Goal: Transaction & Acquisition: Obtain resource

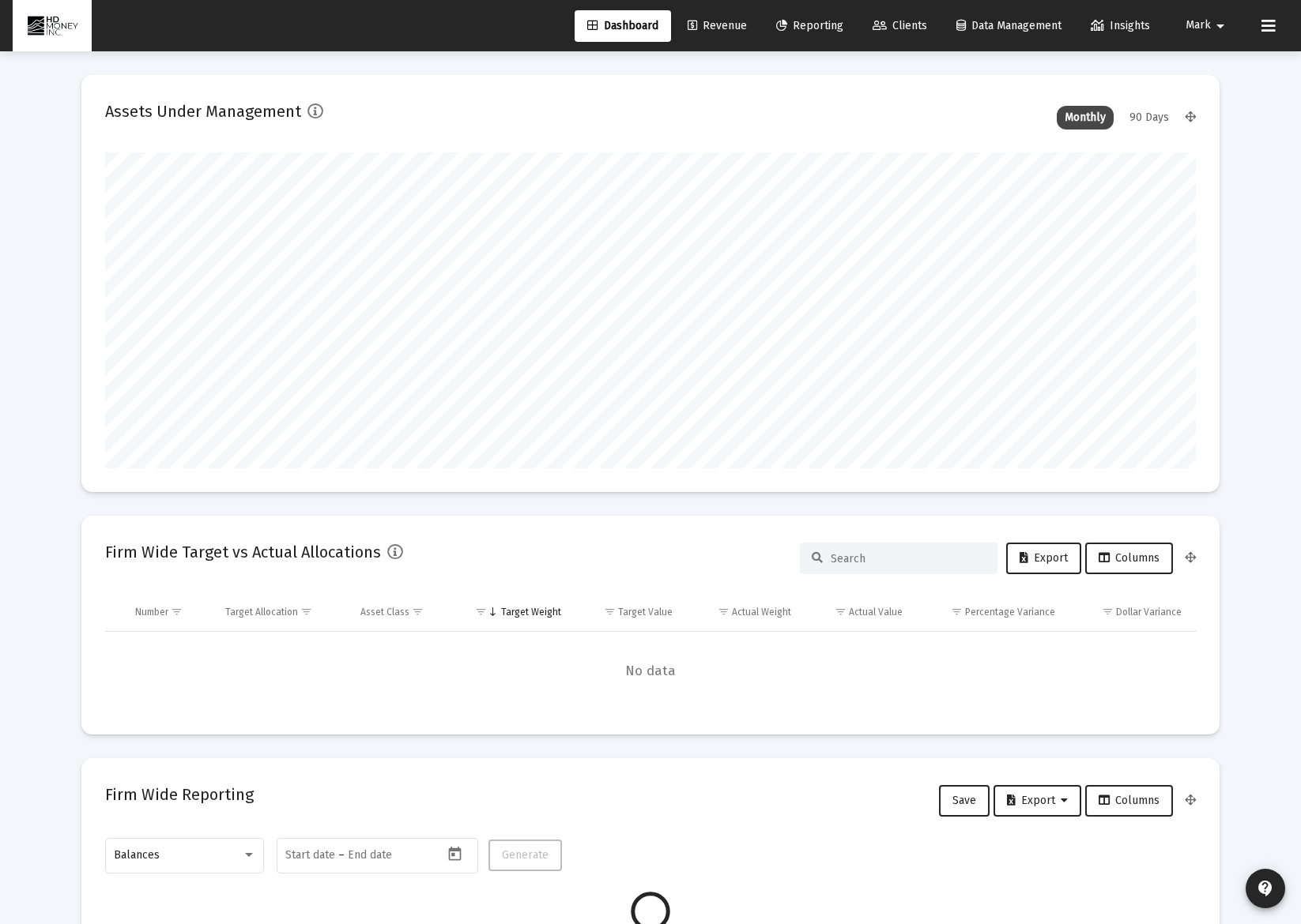
scroll to position [316, 587]
type input "[DATE]"
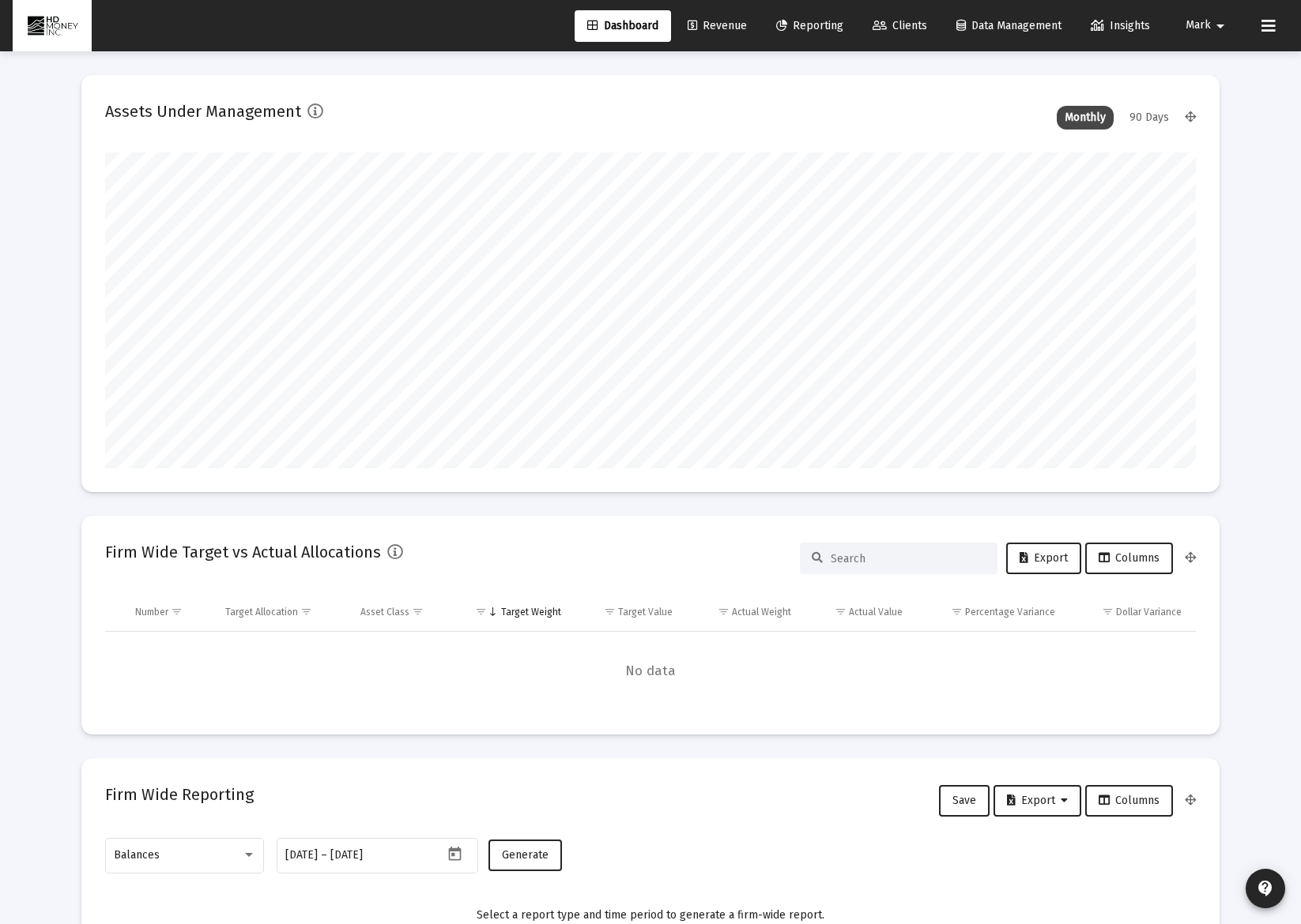
click at [906, 26] on span "Clients" at bounding box center [899, 26] width 54 height 14
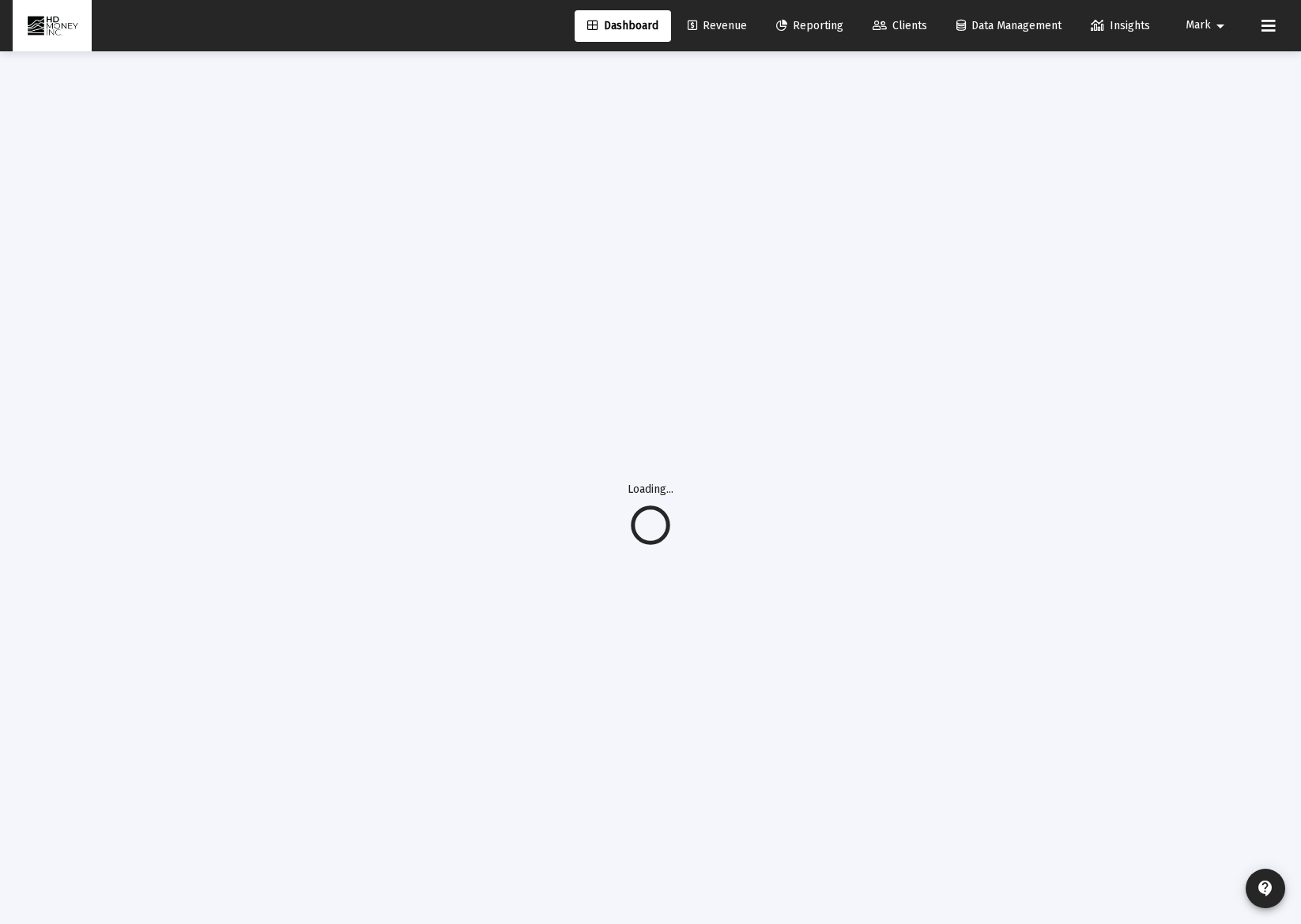
click at [817, 20] on span "Reporting" at bounding box center [809, 26] width 67 height 14
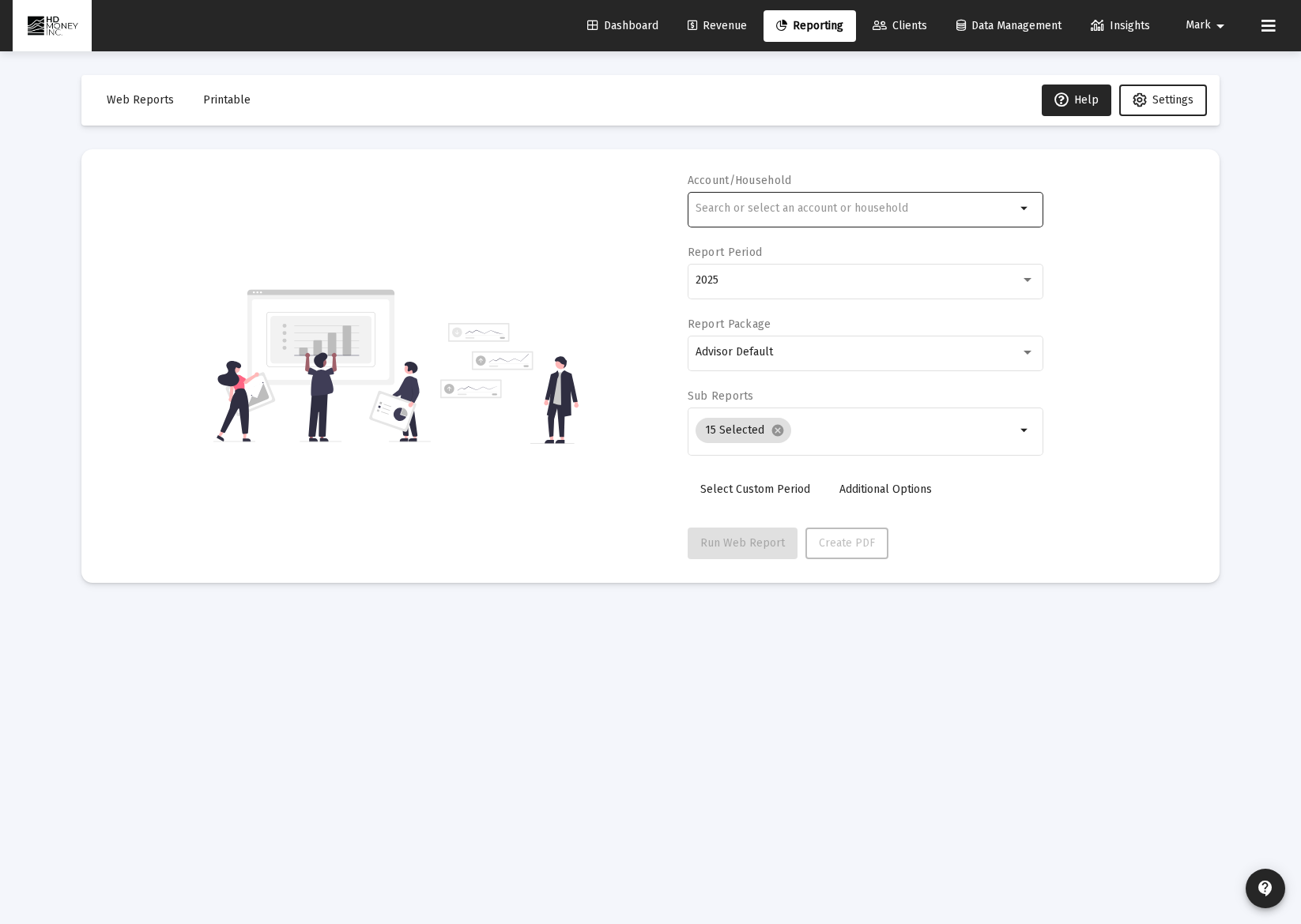
click at [835, 214] on input "text" at bounding box center [854, 209] width 320 height 13
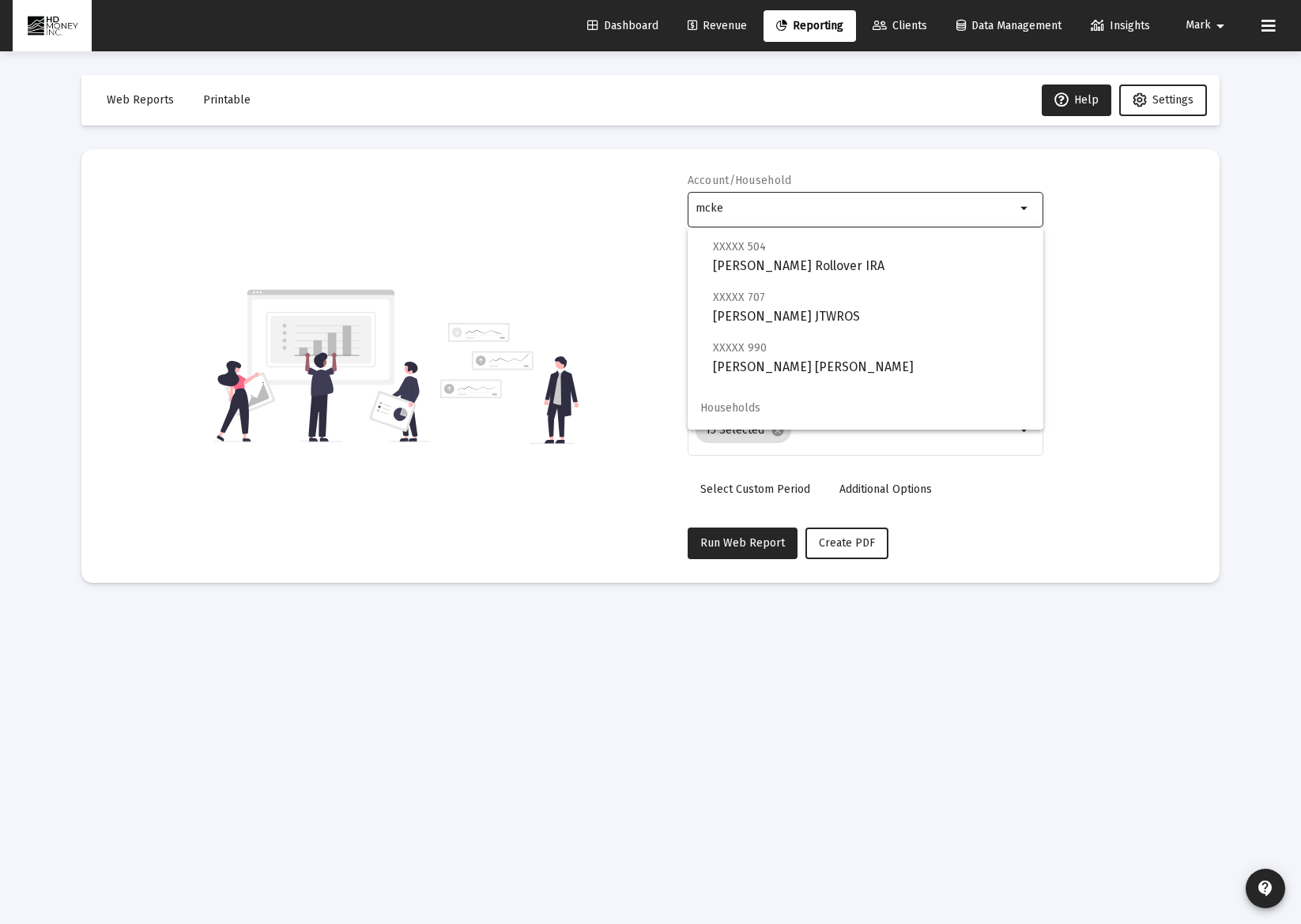
scroll to position [203, 0]
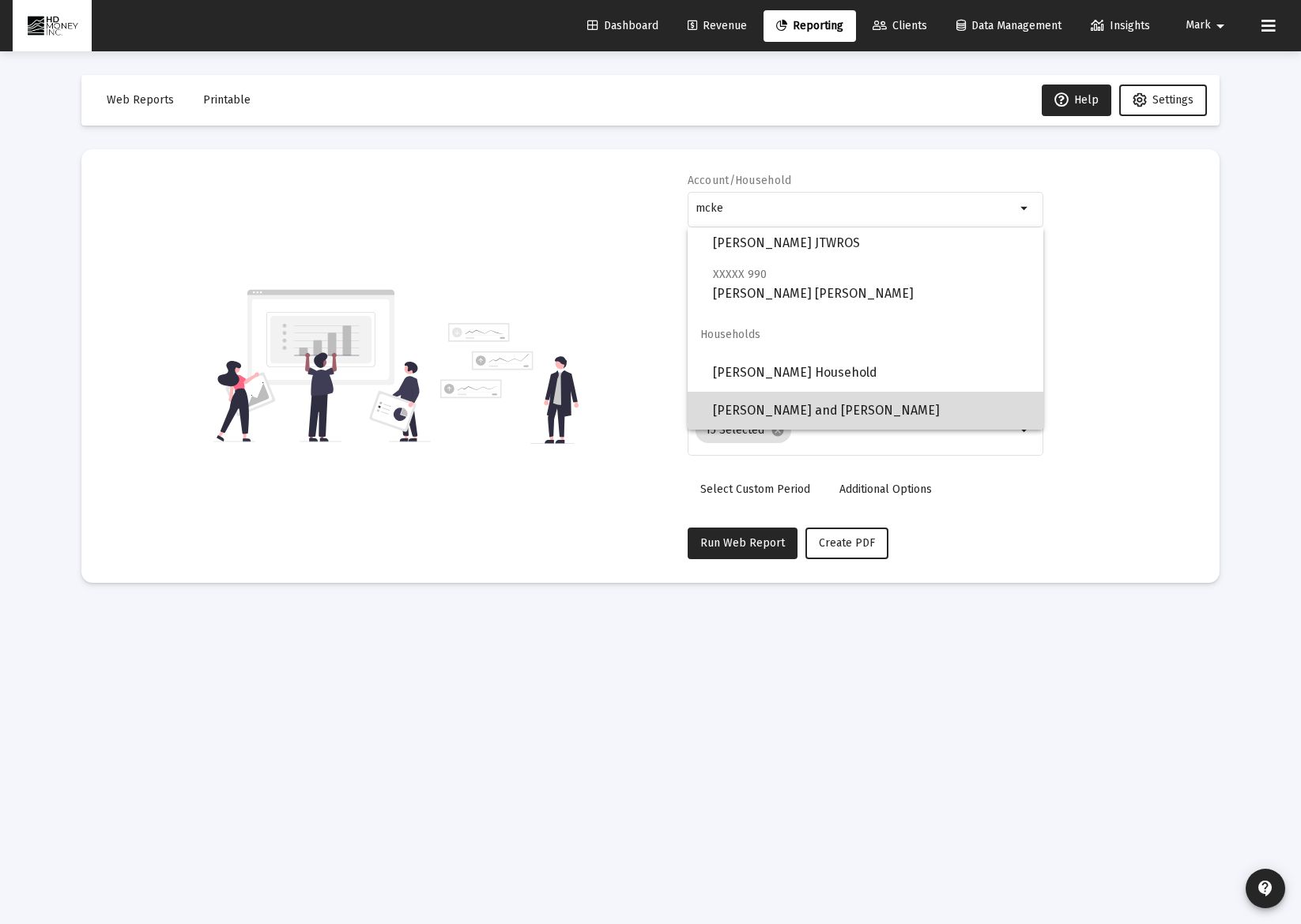
click at [932, 409] on span "[PERSON_NAME] and [PERSON_NAME]" at bounding box center [871, 410] width 317 height 38
type input "[PERSON_NAME] and [PERSON_NAME]"
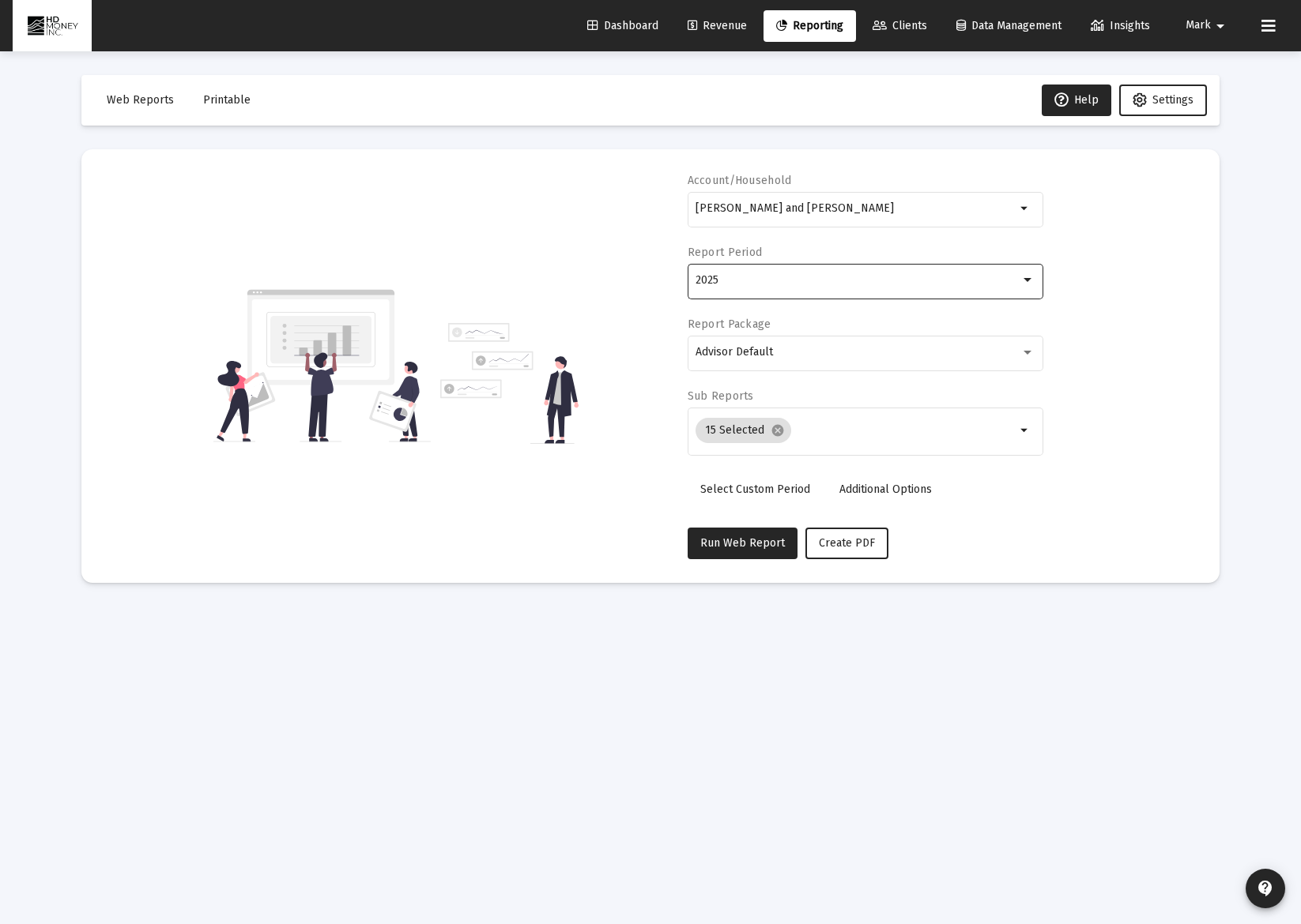
click at [855, 286] on div "2025" at bounding box center [857, 280] width 325 height 13
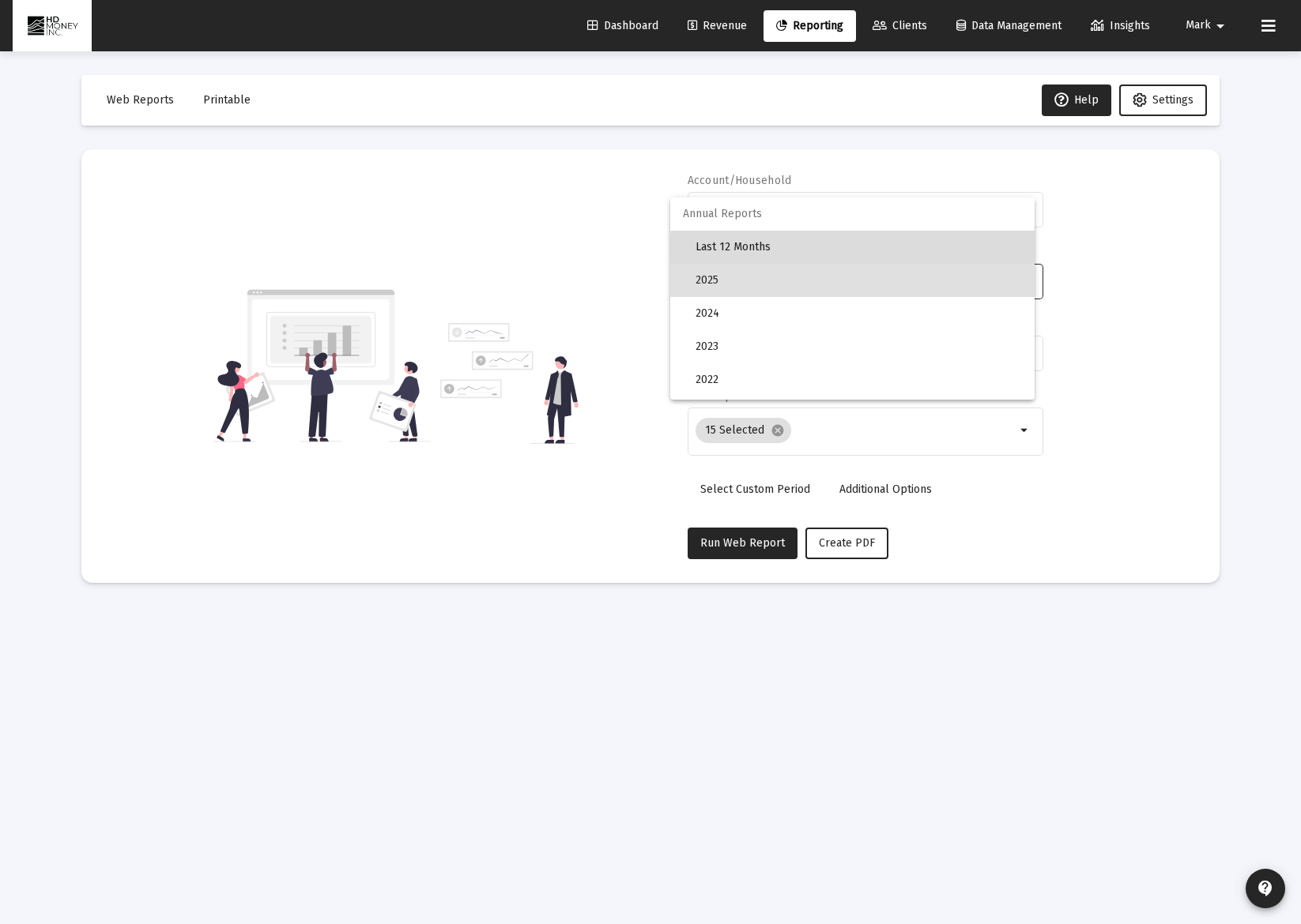
click at [856, 253] on span "Last 12 Months" at bounding box center [858, 248] width 326 height 33
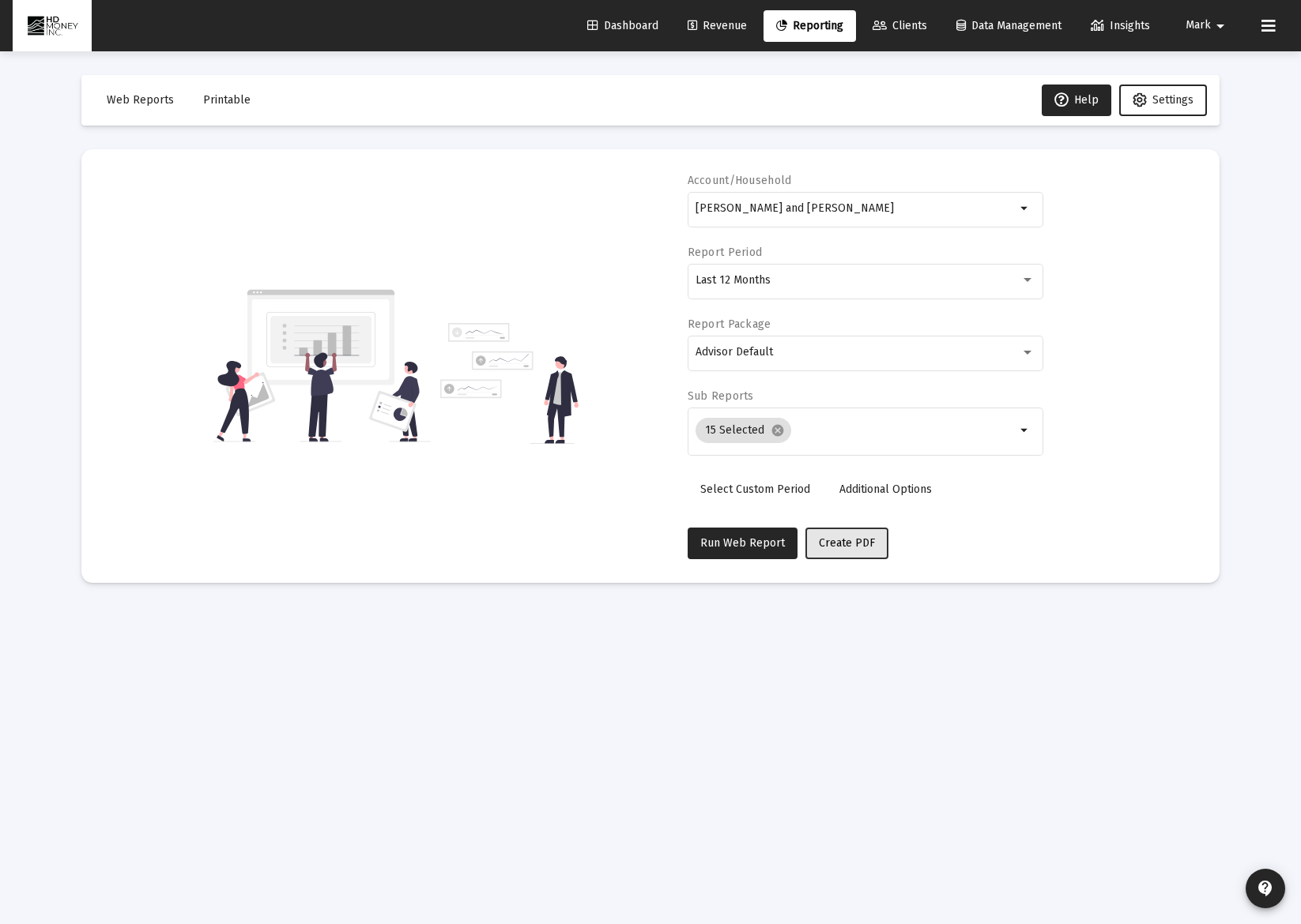
click at [830, 555] on button "Create PDF" at bounding box center [846, 544] width 83 height 31
